Goal: Information Seeking & Learning: Learn about a topic

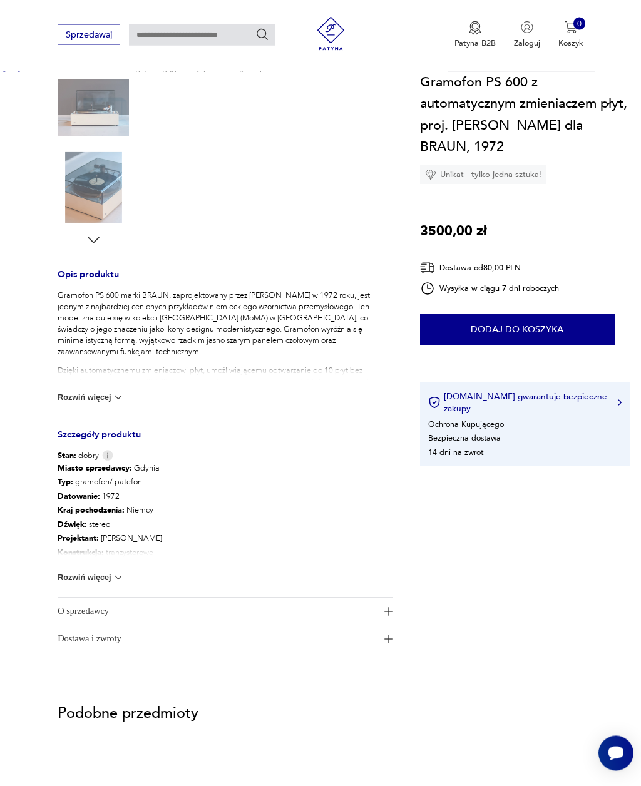
scroll to position [315, 0]
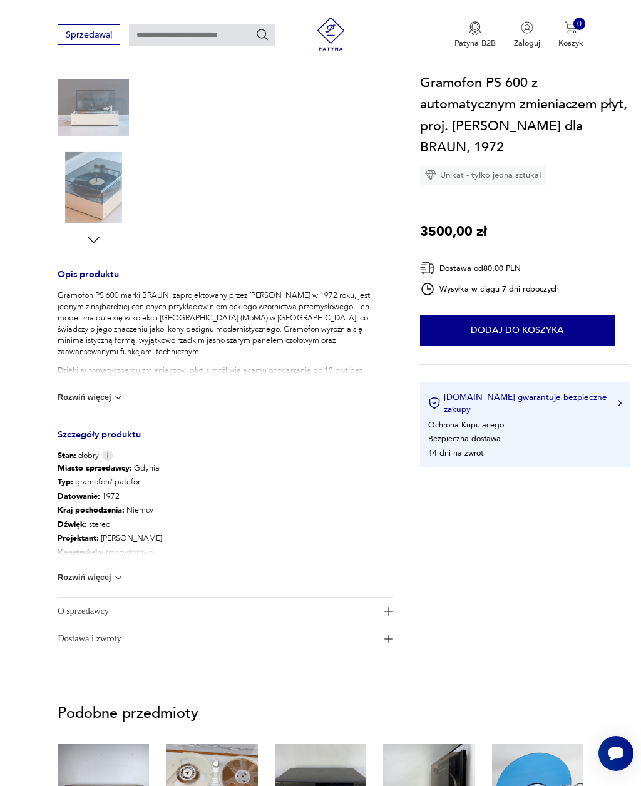
click at [360, 607] on span "O sprzedawcy" at bounding box center [218, 610] width 320 height 27
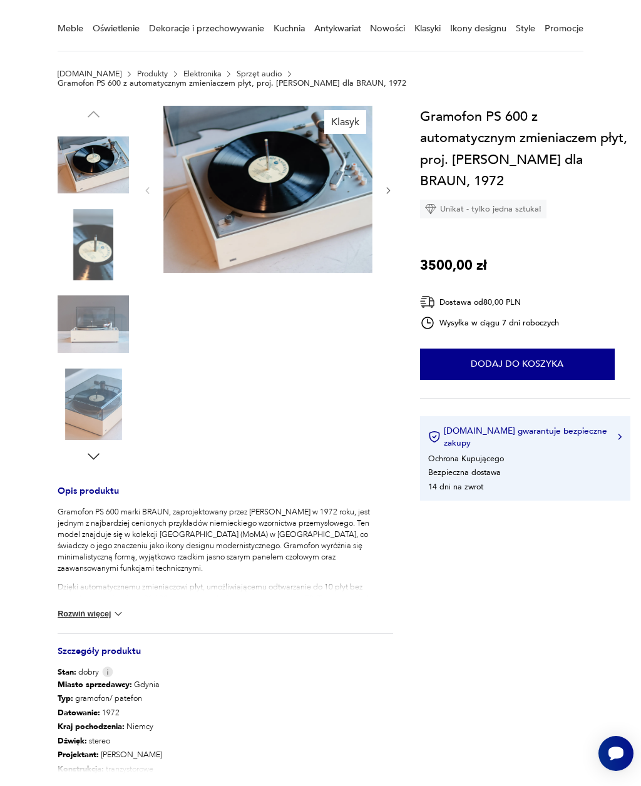
scroll to position [0, 0]
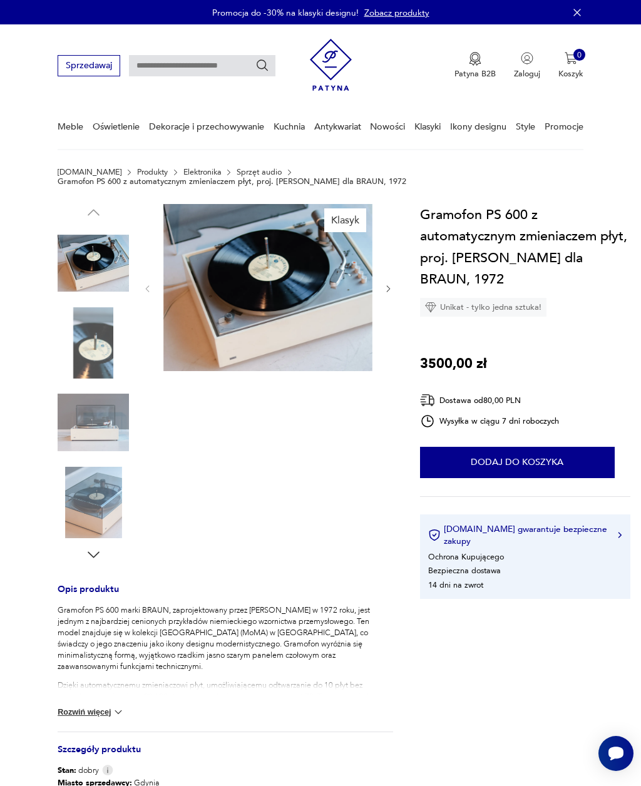
click at [109, 257] on img at bounding box center [93, 262] width 71 height 71
click at [302, 297] on img at bounding box center [267, 287] width 209 height 167
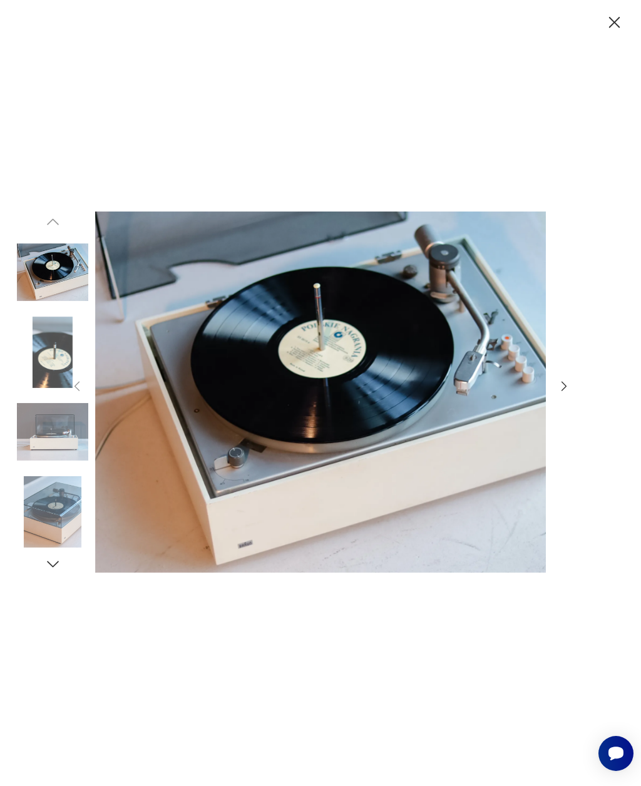
click at [564, 393] on icon "button" at bounding box center [564, 386] width 14 height 14
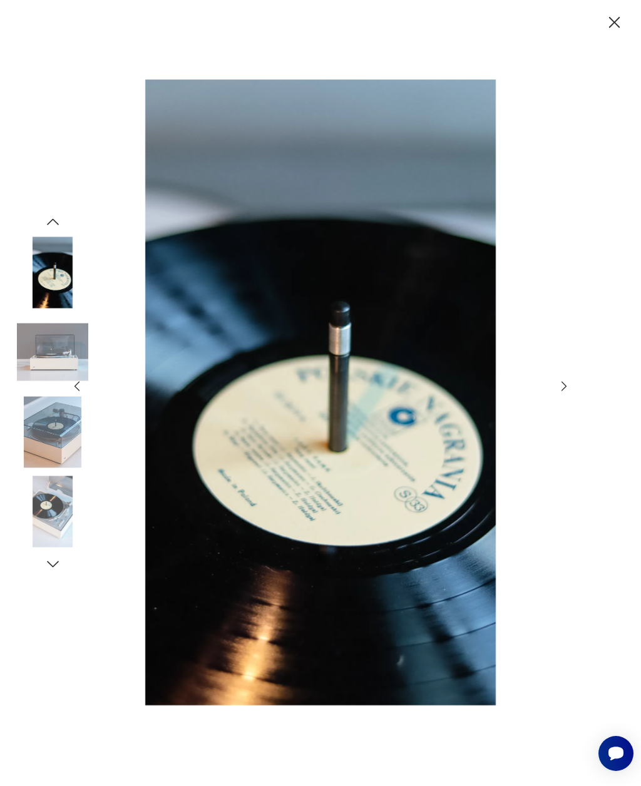
click at [564, 393] on icon "button" at bounding box center [564, 386] width 14 height 14
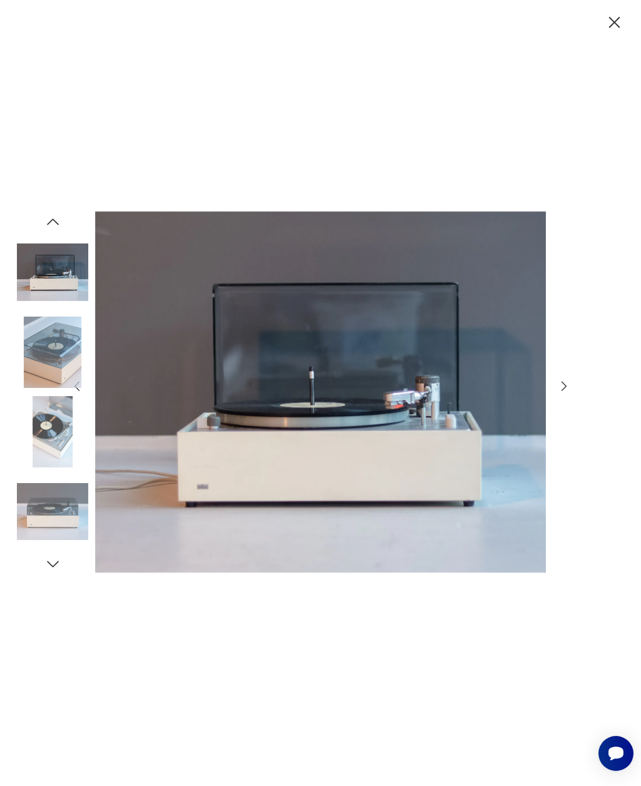
click at [562, 391] on icon "button" at bounding box center [563, 386] width 5 height 9
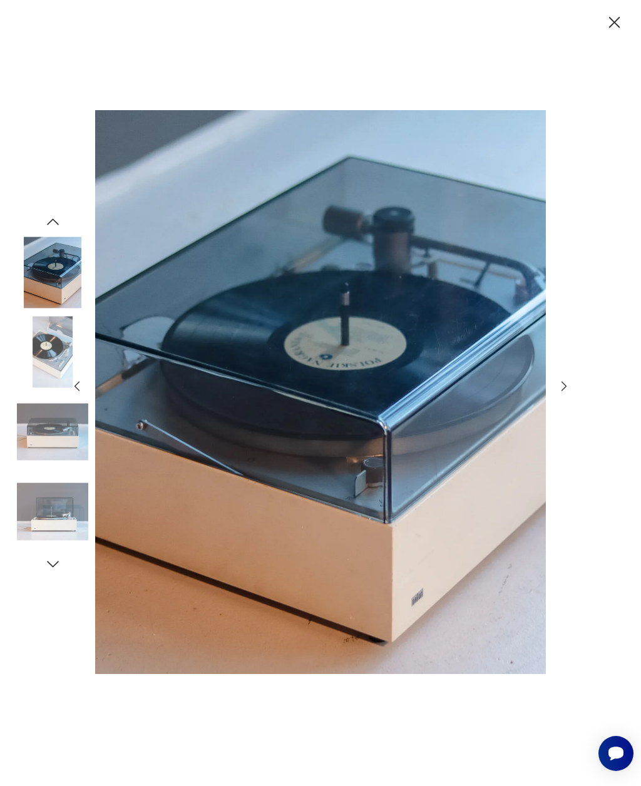
click at [564, 393] on icon "button" at bounding box center [564, 386] width 14 height 14
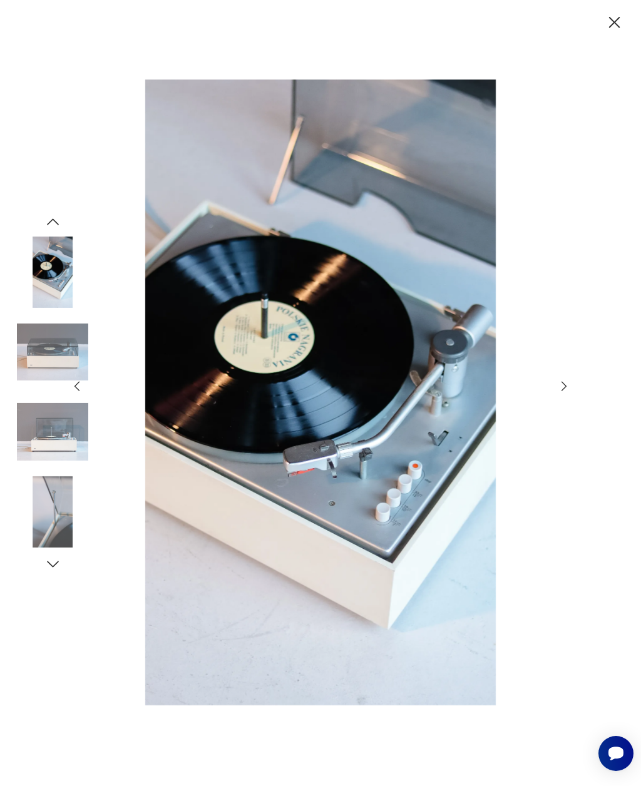
click at [564, 393] on icon "button" at bounding box center [564, 386] width 14 height 14
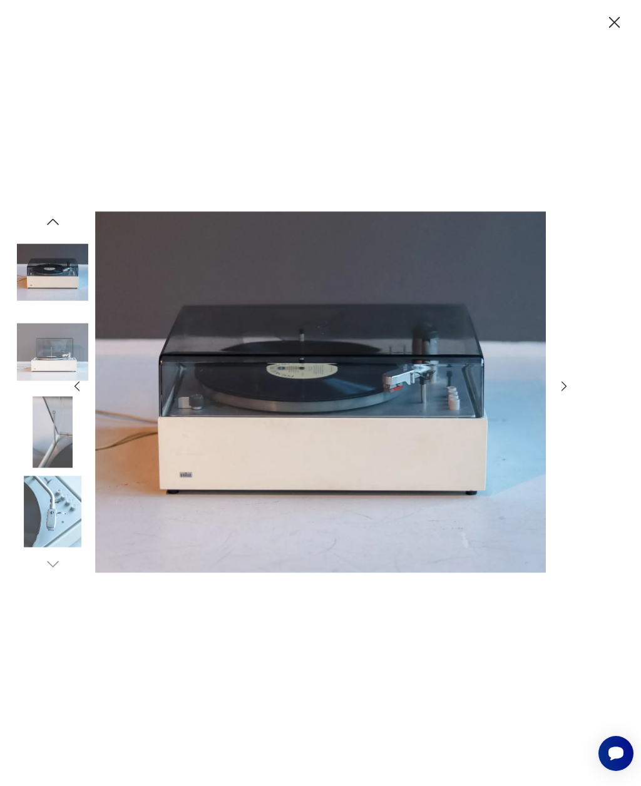
click at [562, 393] on icon "button" at bounding box center [564, 386] width 14 height 14
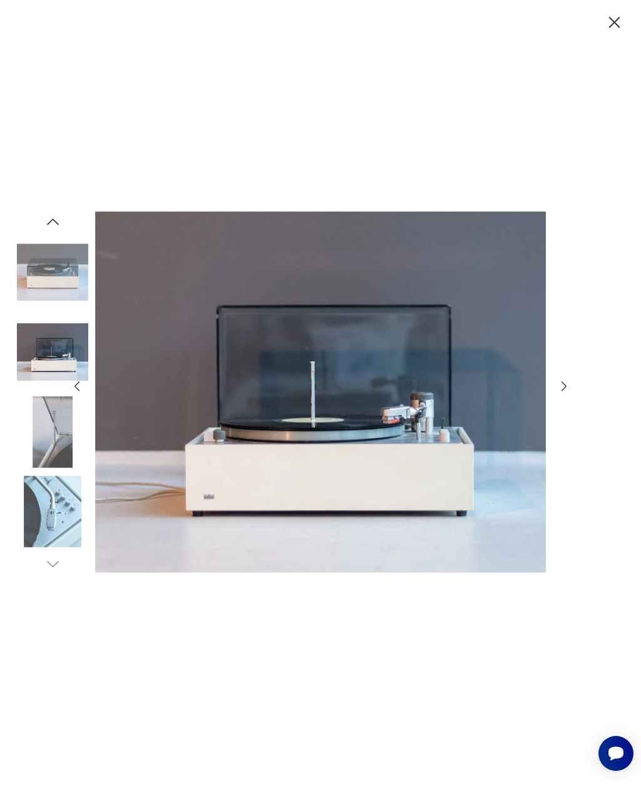
click at [568, 393] on icon "button" at bounding box center [564, 386] width 14 height 14
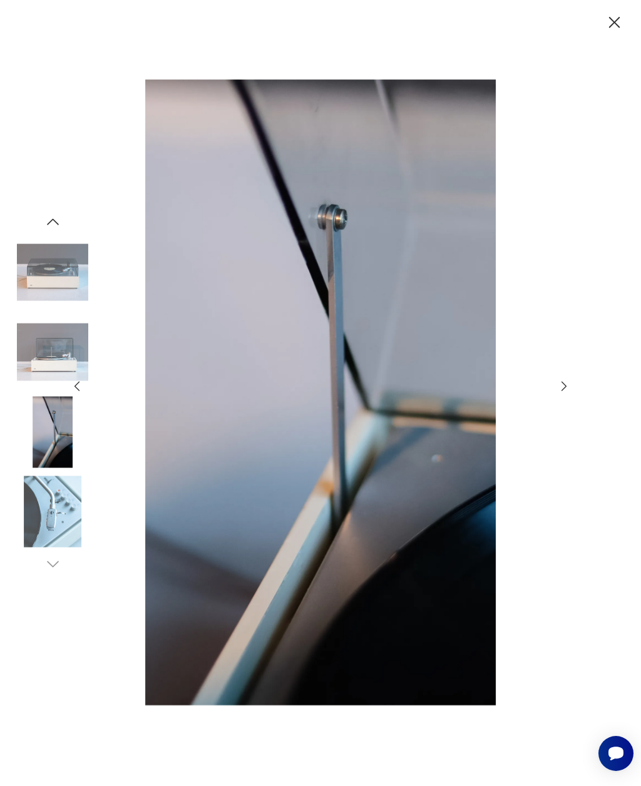
click at [564, 393] on icon "button" at bounding box center [564, 386] width 14 height 14
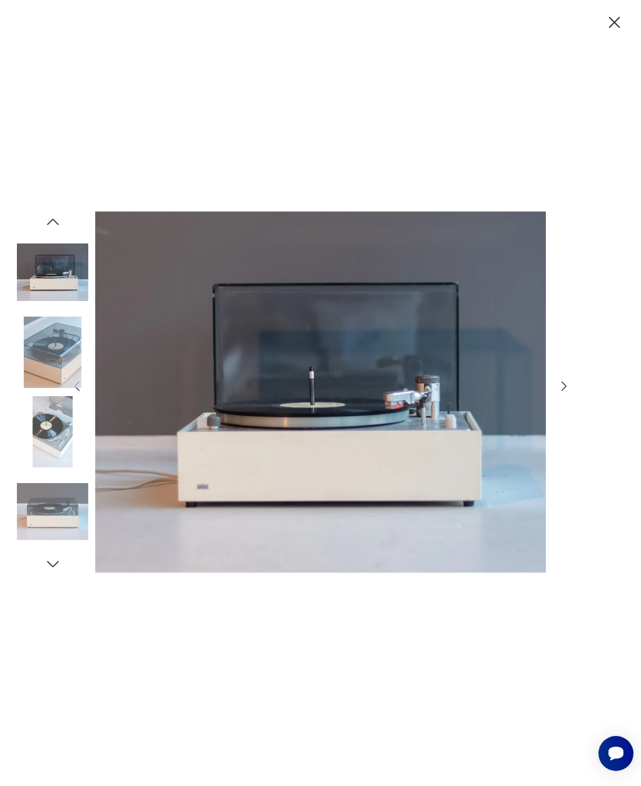
click at [54, 374] on img at bounding box center [52, 351] width 71 height 71
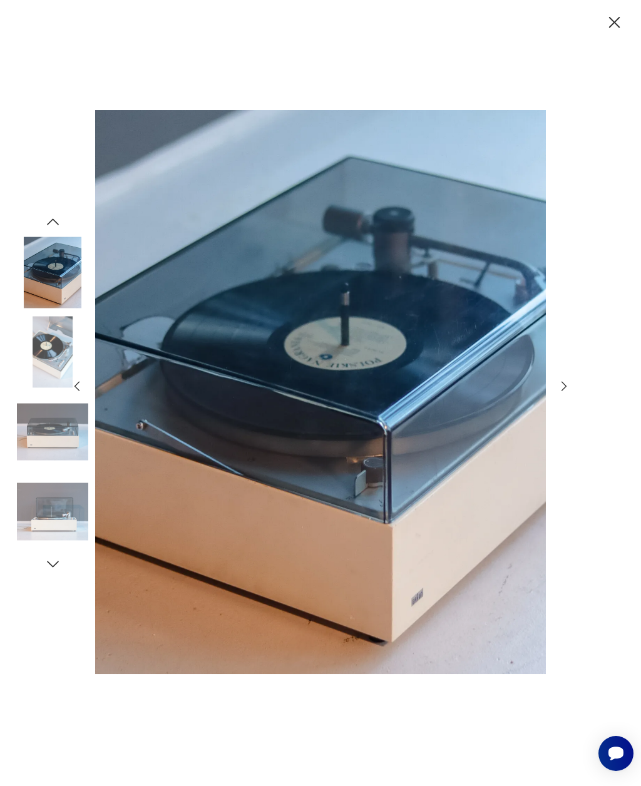
click at [46, 369] on img at bounding box center [52, 351] width 71 height 71
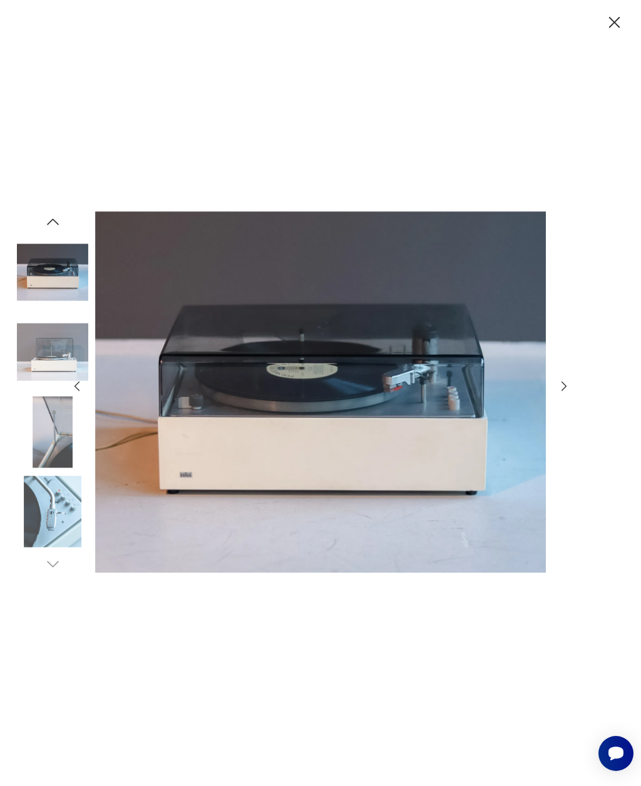
click at [78, 510] on img at bounding box center [52, 511] width 71 height 71
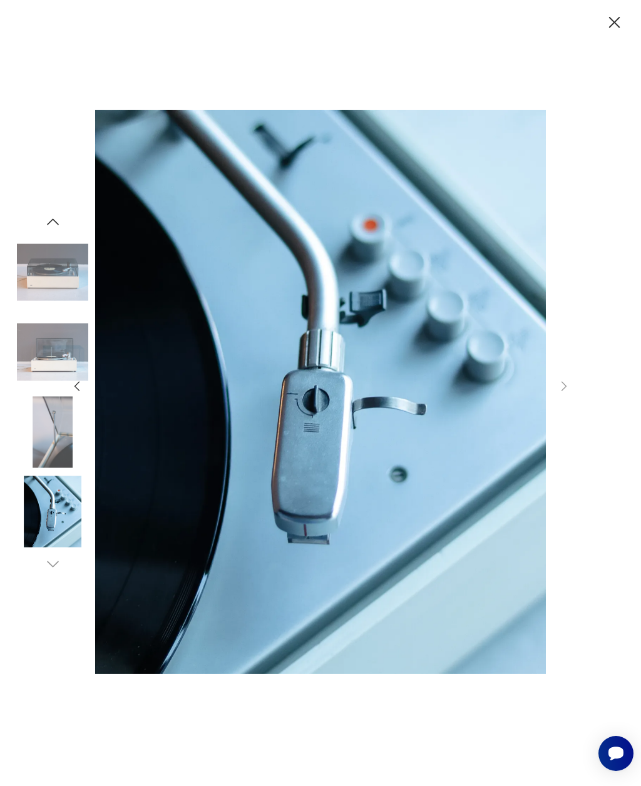
scroll to position [1, 0]
